Goal: Task Accomplishment & Management: Manage account settings

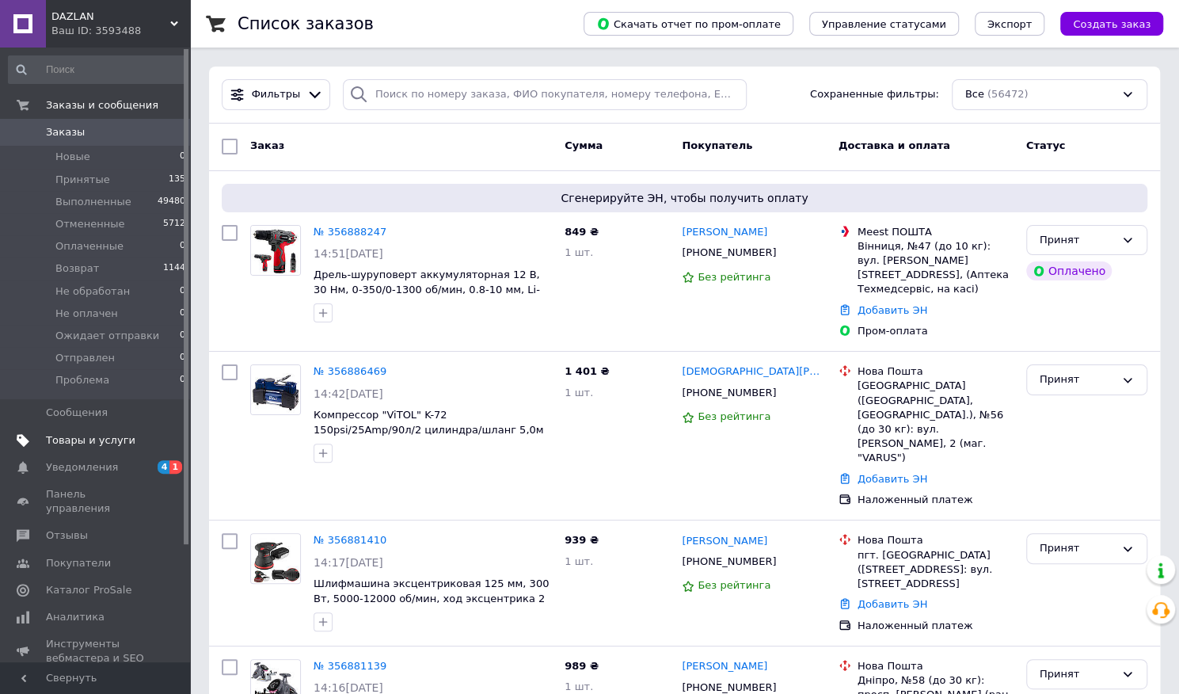
click at [70, 444] on span "Товары и услуги" at bounding box center [90, 440] width 89 height 14
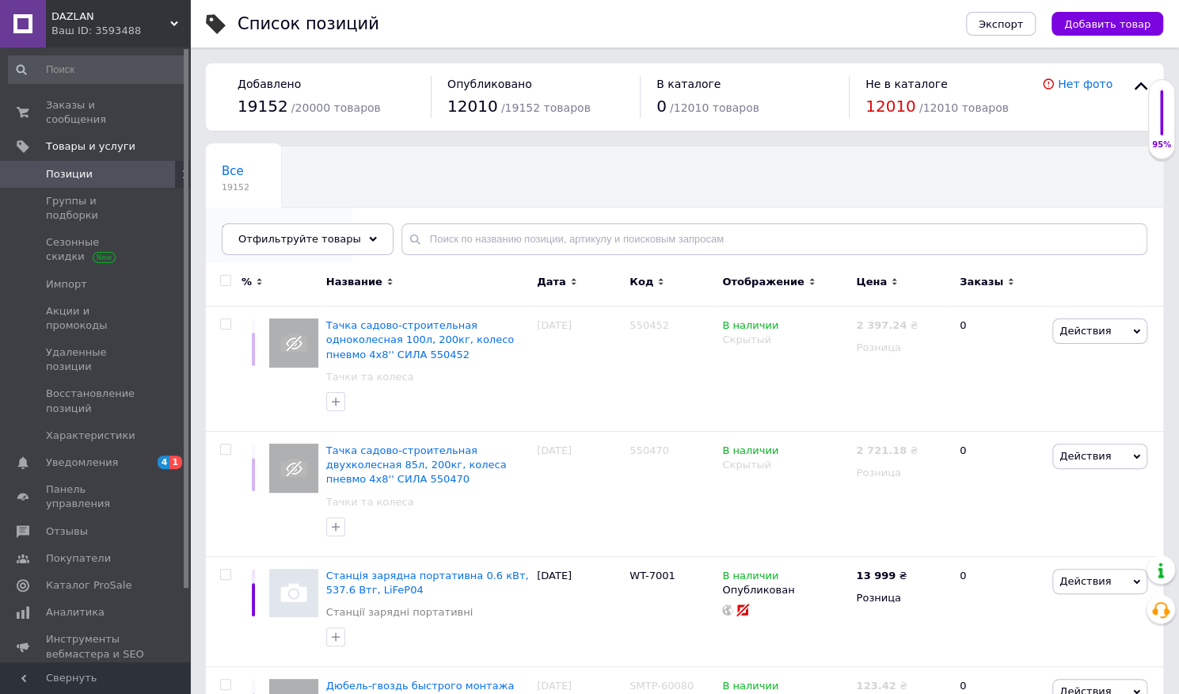
click at [348, 207] on div "[PERSON_NAME] 599" at bounding box center [279, 237] width 146 height 60
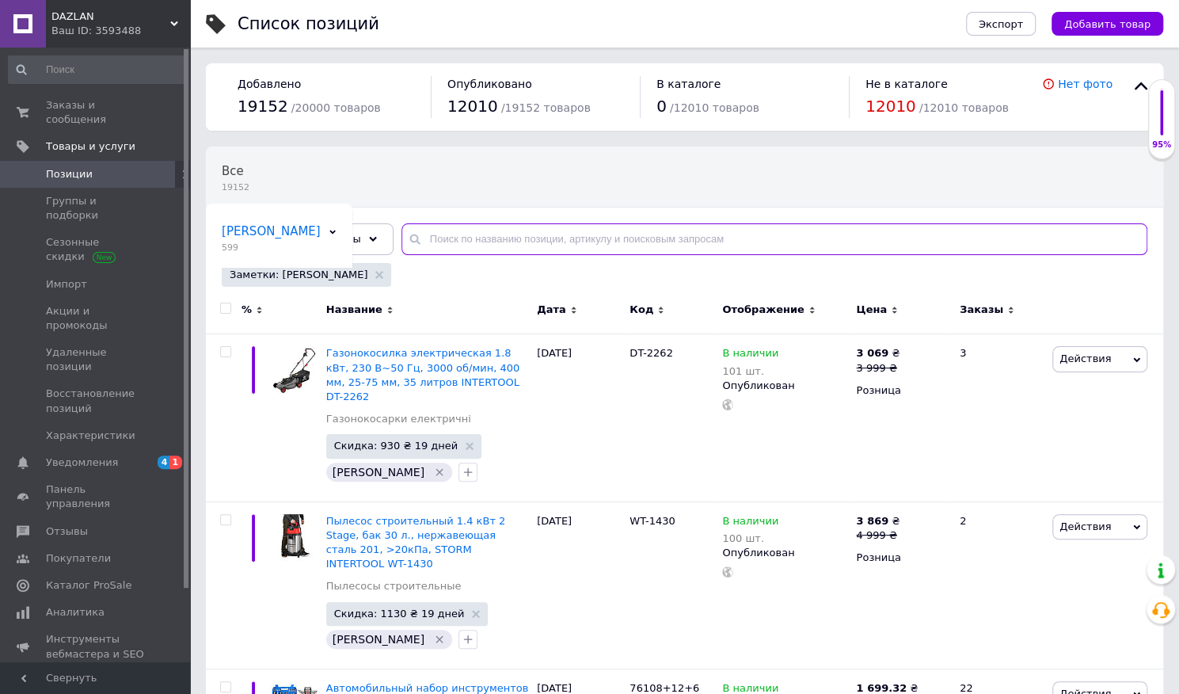
click at [447, 245] on input "text" at bounding box center [774, 239] width 746 height 32
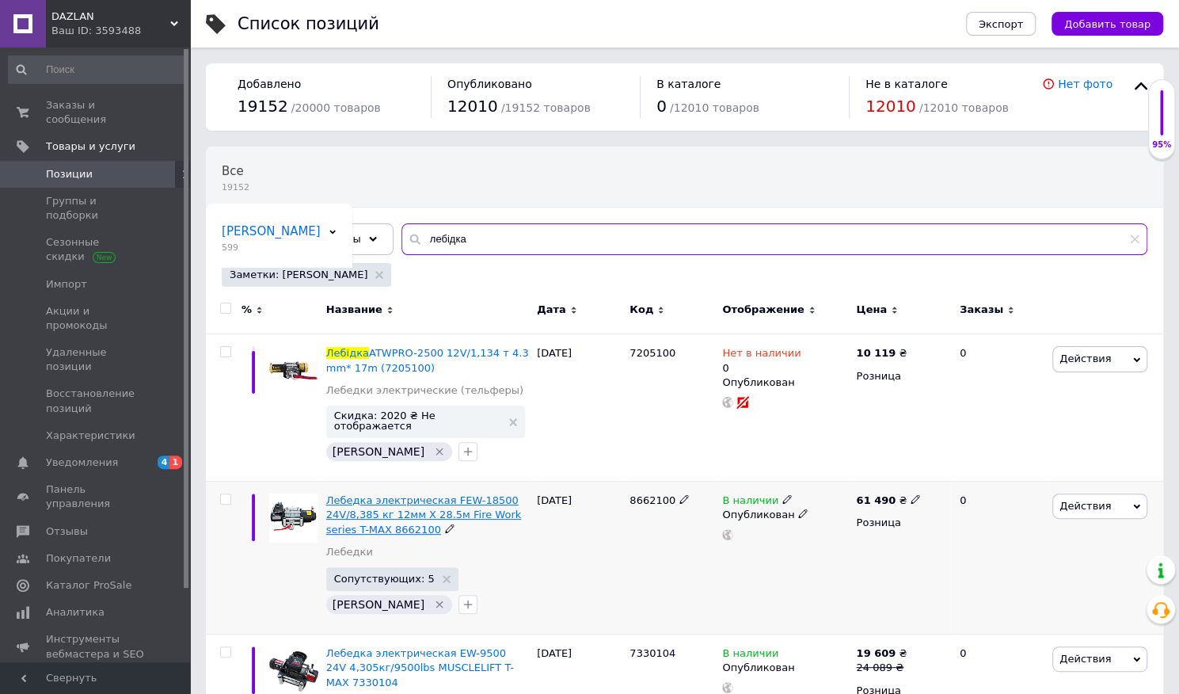
type input "лебідка"
click at [385, 495] on span "Лебедка электрическая FEW-18500 24V/8,385 кг 12мм X 28.5м Fire Work series T-MA…" at bounding box center [423, 514] width 195 height 40
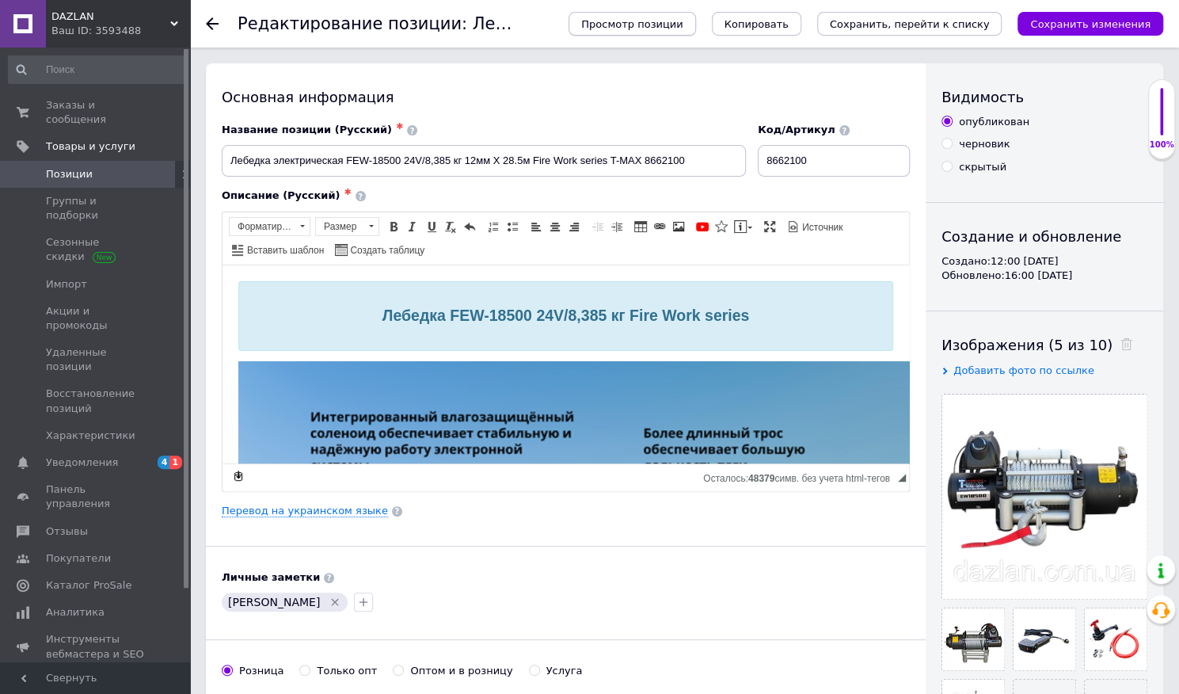
click at [683, 29] on span "Просмотр позиции" at bounding box center [631, 24] width 101 height 12
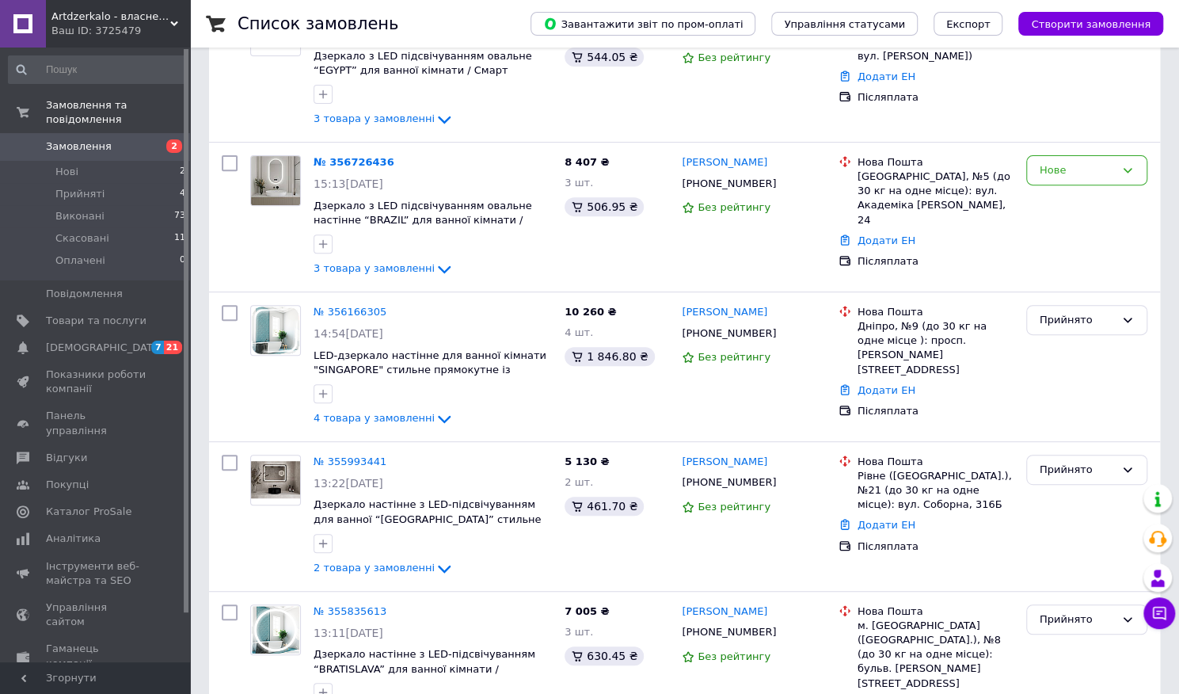
click at [155, 19] on span "Artdzerkalo - власне виробництво дзеркал" at bounding box center [110, 17] width 119 height 14
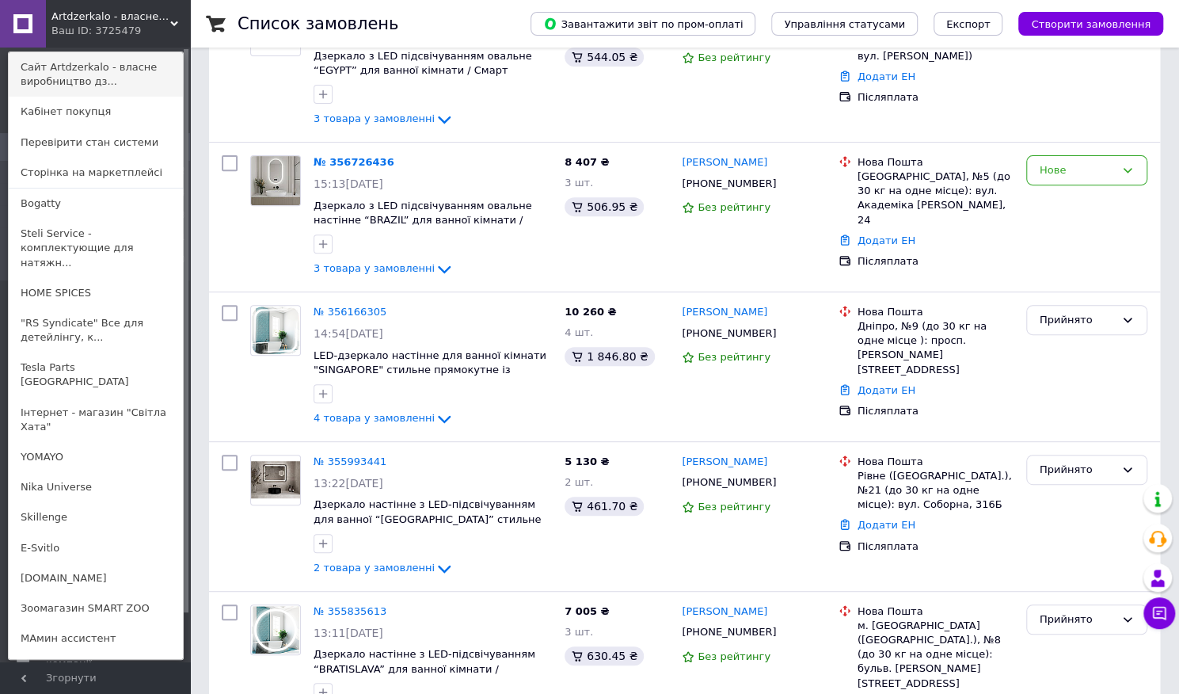
click at [135, 67] on link "Сайт Artdzerkalo - власне виробництво дз..." at bounding box center [96, 74] width 174 height 44
